Goal: Information Seeking & Learning: Understand process/instructions

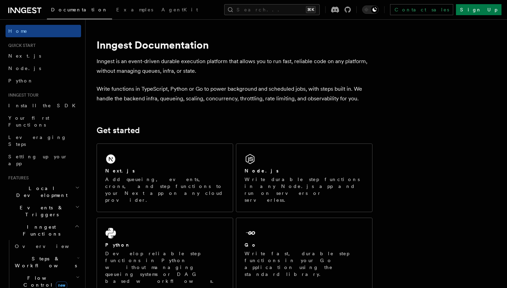
click at [171, 165] on div "Next.js Add queueing, events, crons, and step functions to your Next app on any…" at bounding box center [165, 178] width 136 height 68
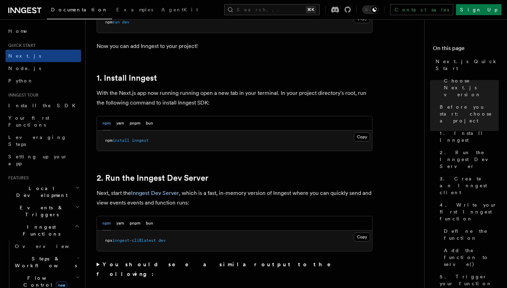
scroll to position [340, 0]
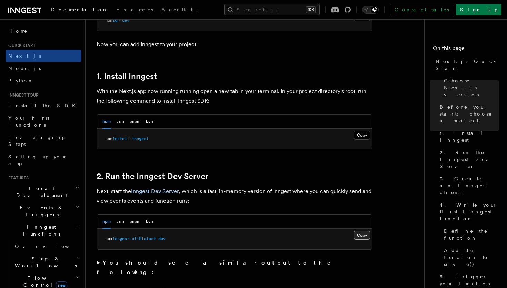
click at [361, 235] on button "Copy Copied" at bounding box center [362, 235] width 16 height 9
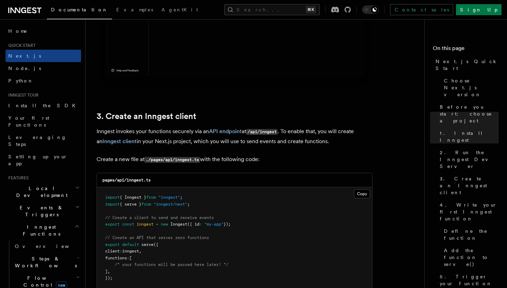
scroll to position [731, 0]
drag, startPoint x: 154, startPoint y: 180, endPoint x: 151, endPoint y: 184, distance: 5.4
click at [151, 184] on div "pages/api/inngest.ts" at bounding box center [234, 180] width 275 height 14
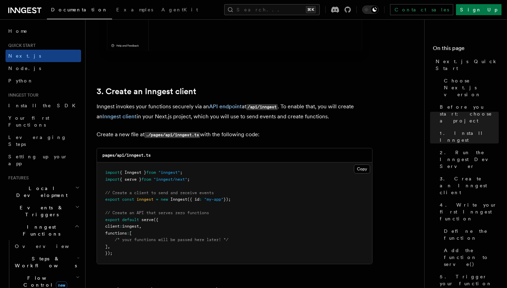
scroll to position [757, 0]
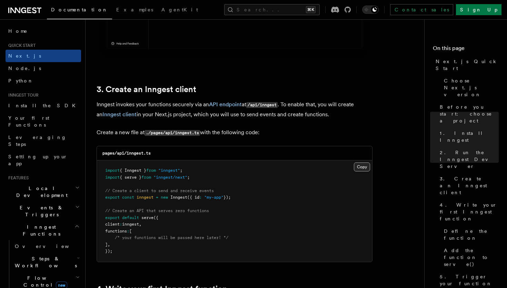
click at [361, 168] on button "Copy Copied" at bounding box center [362, 166] width 16 height 9
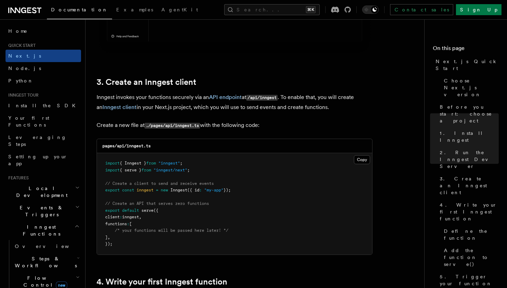
scroll to position [764, 0]
click at [364, 163] on button "Copy Copied" at bounding box center [362, 159] width 16 height 9
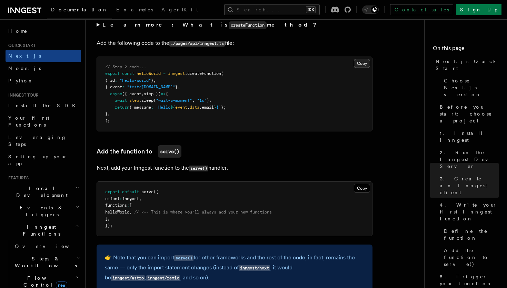
scroll to position [1106, 0]
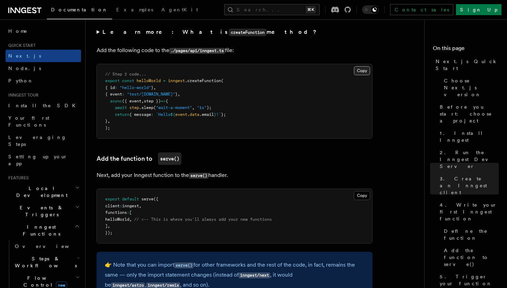
click at [363, 73] on button "Copy Copied" at bounding box center [362, 70] width 16 height 9
